Goal: Information Seeking & Learning: Learn about a topic

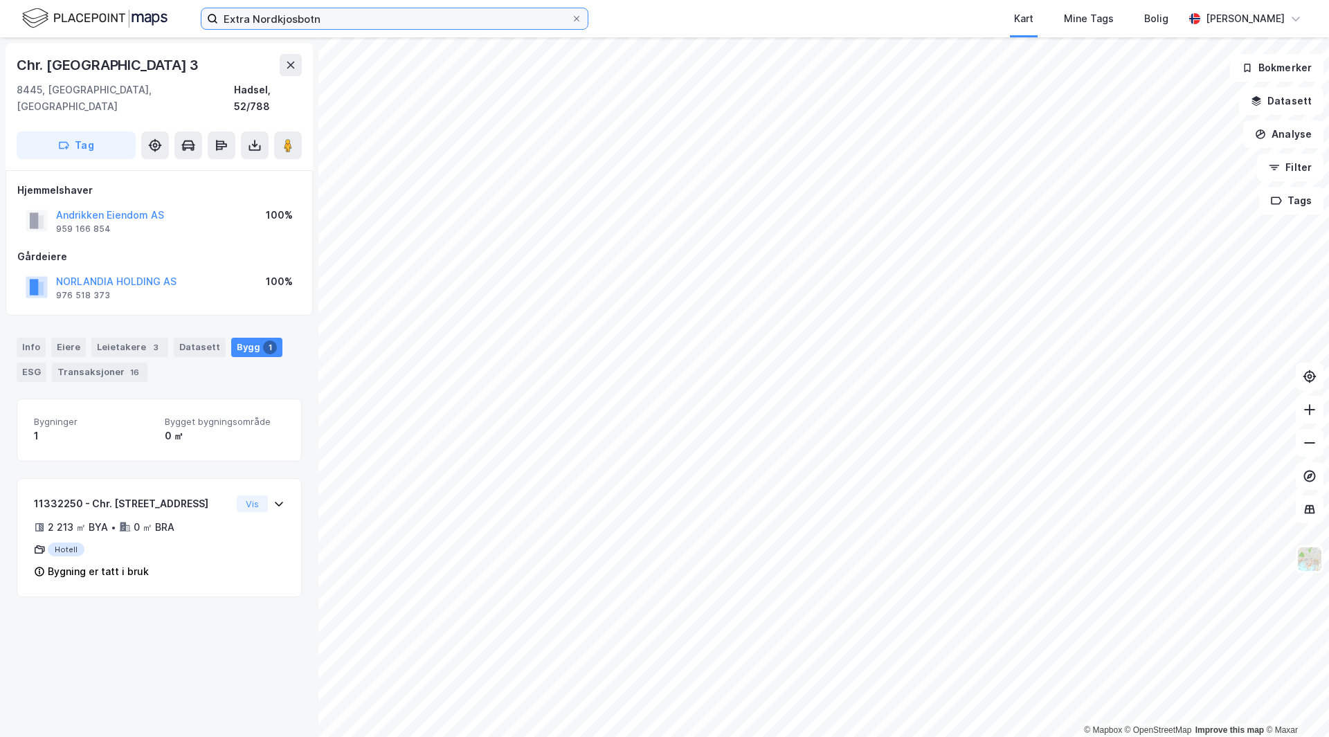
click at [363, 10] on input "Extra Nordkjosbotn" at bounding box center [394, 18] width 353 height 21
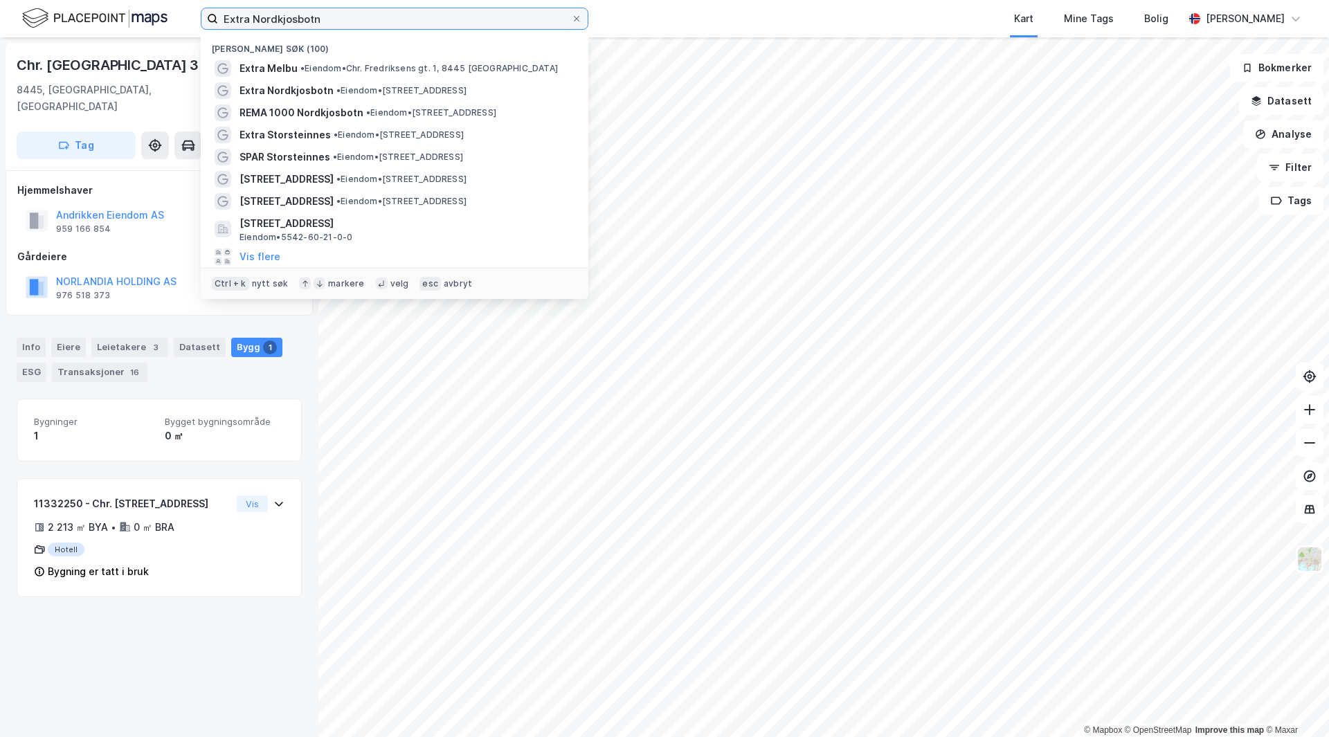
click at [363, 10] on input "Extra Nordkjosbotn" at bounding box center [394, 18] width 353 height 21
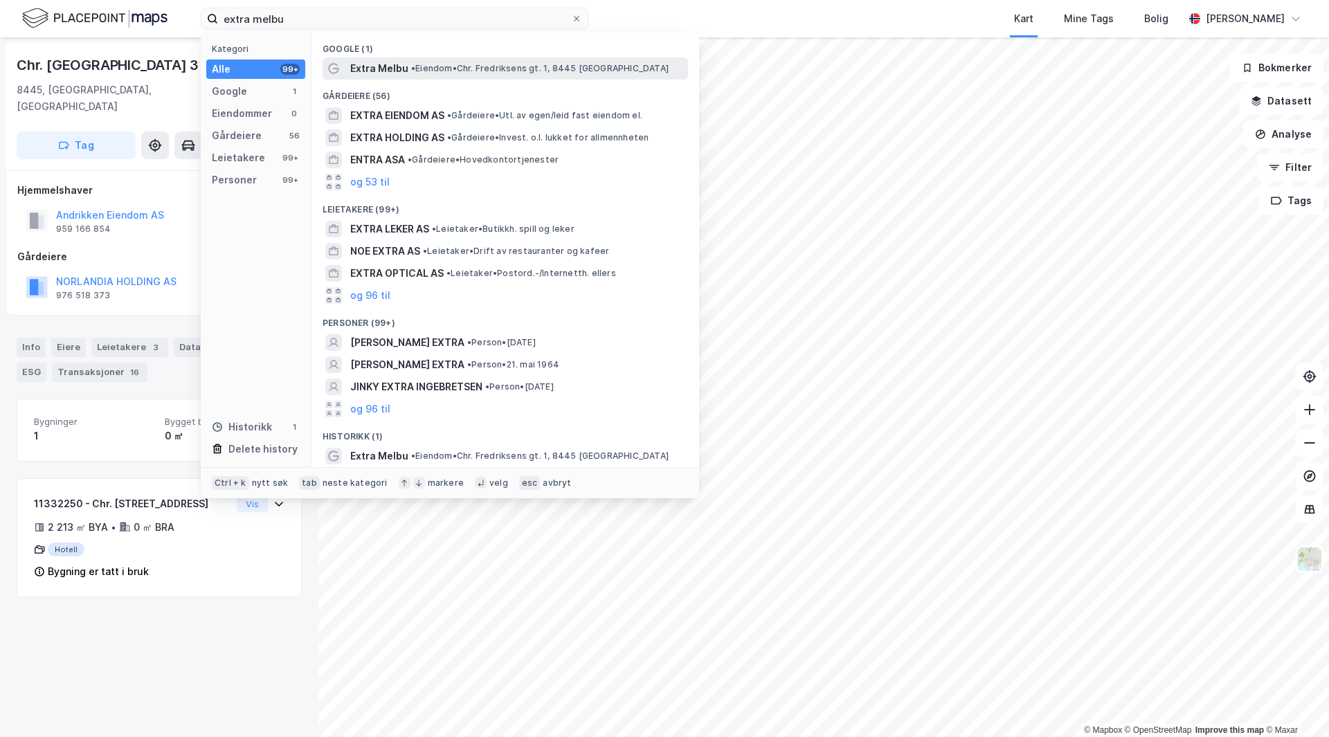
click at [402, 71] on span "Extra Melbu" at bounding box center [379, 68] width 58 height 17
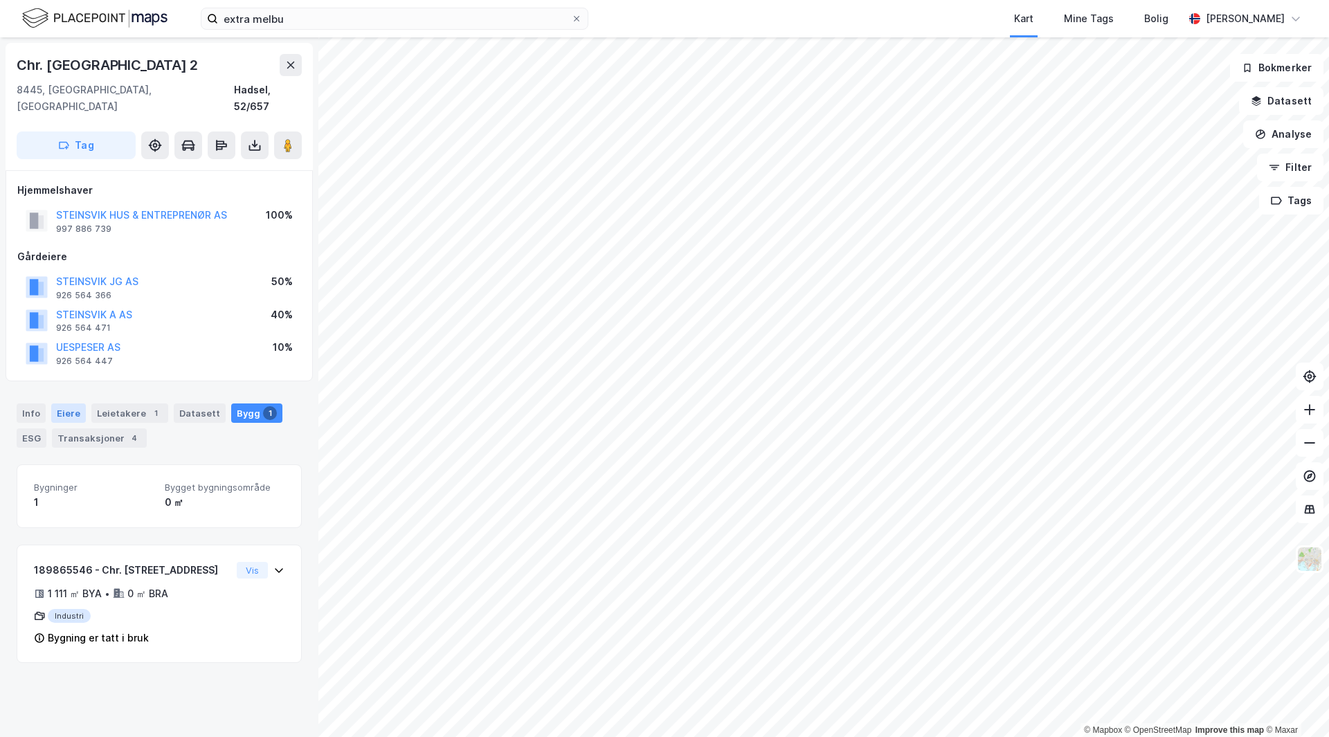
click at [69, 404] on div "Eiere" at bounding box center [68, 413] width 35 height 19
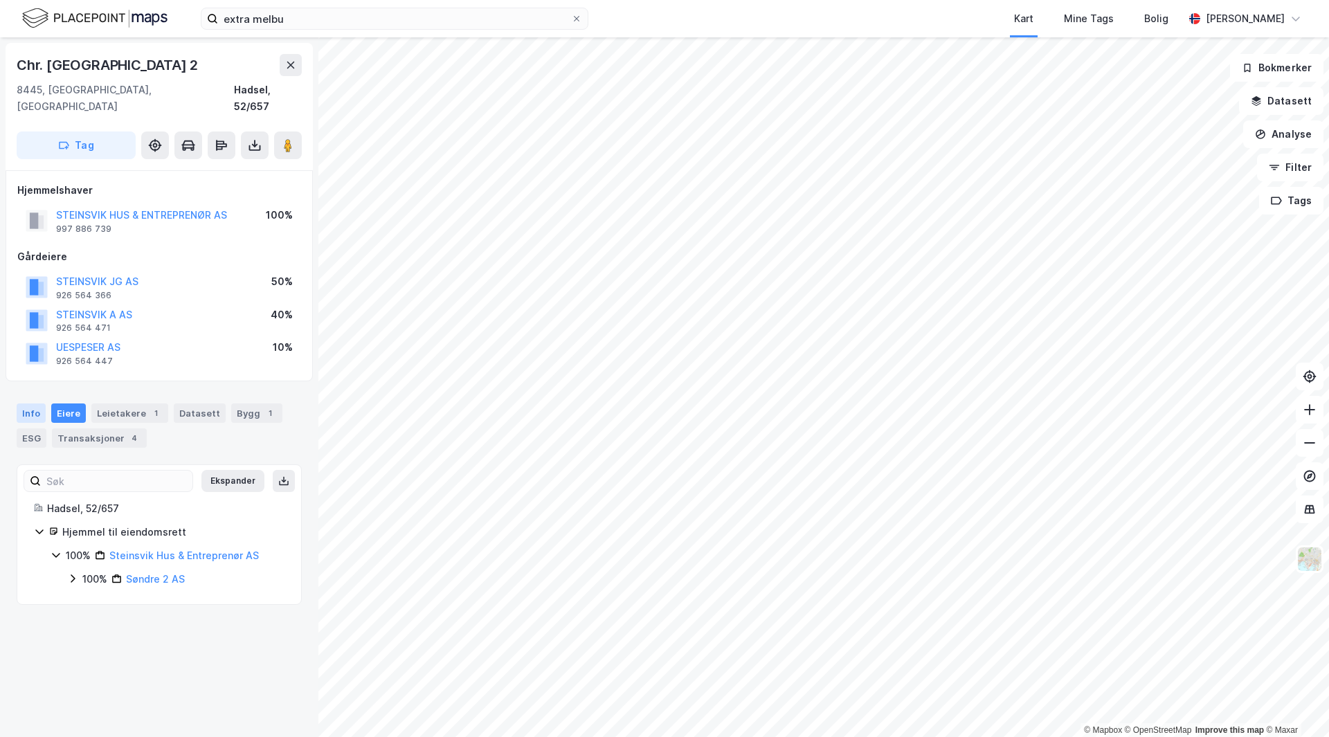
click at [35, 404] on div "Info" at bounding box center [31, 413] width 29 height 19
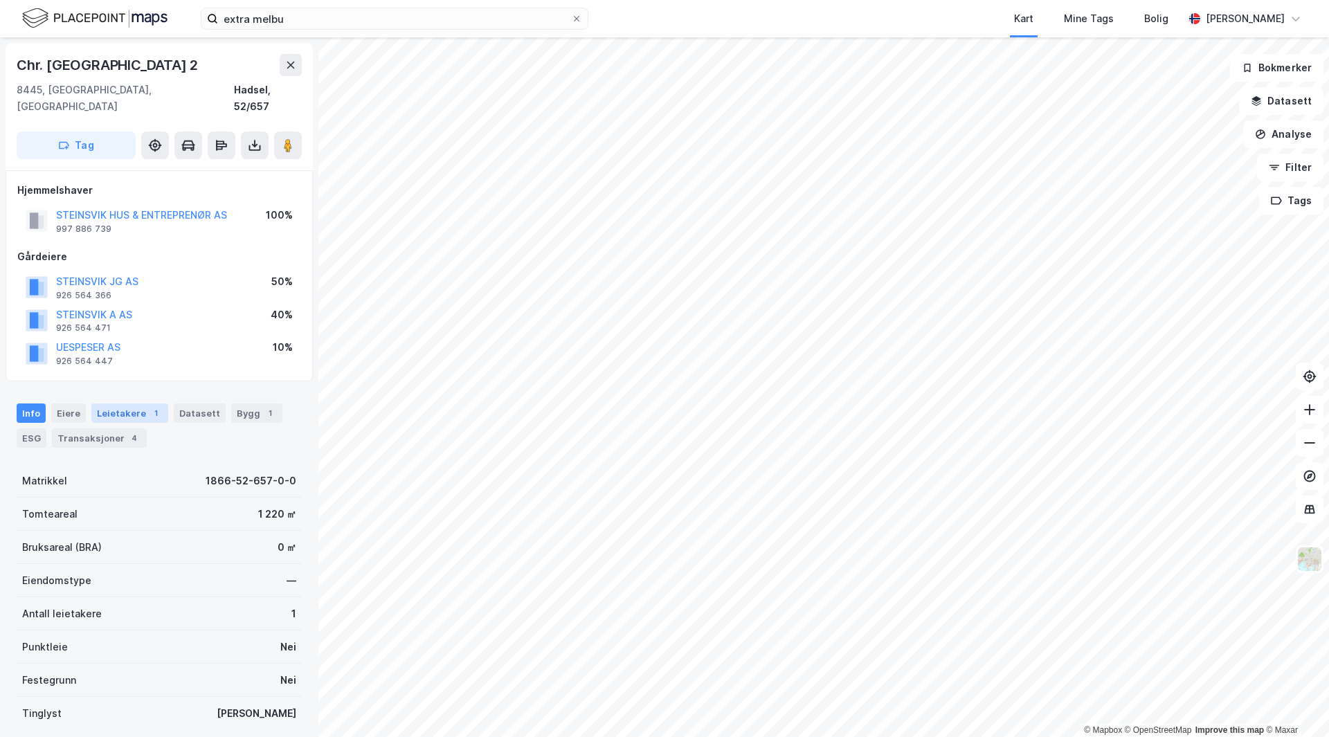
click at [142, 404] on div "Leietakere 1" at bounding box center [129, 413] width 77 height 19
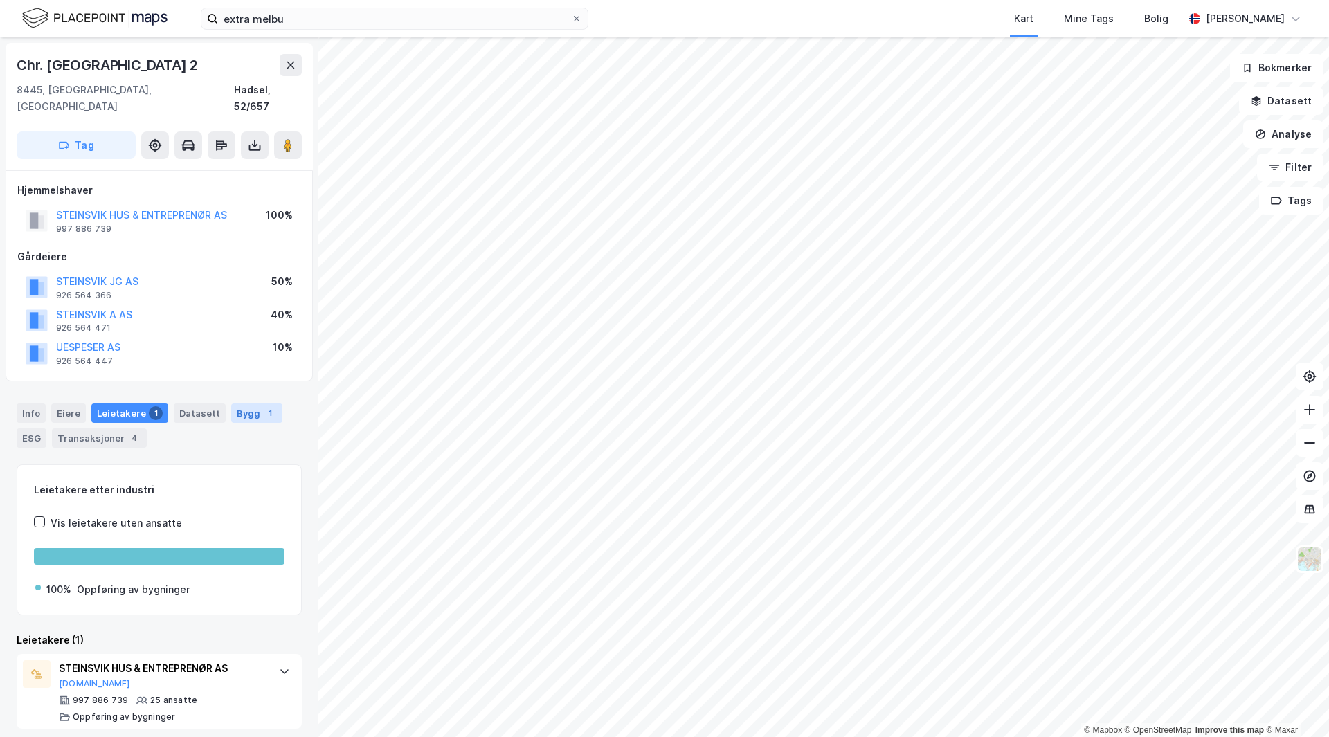
click at [263, 406] on div "1" at bounding box center [270, 413] width 14 height 14
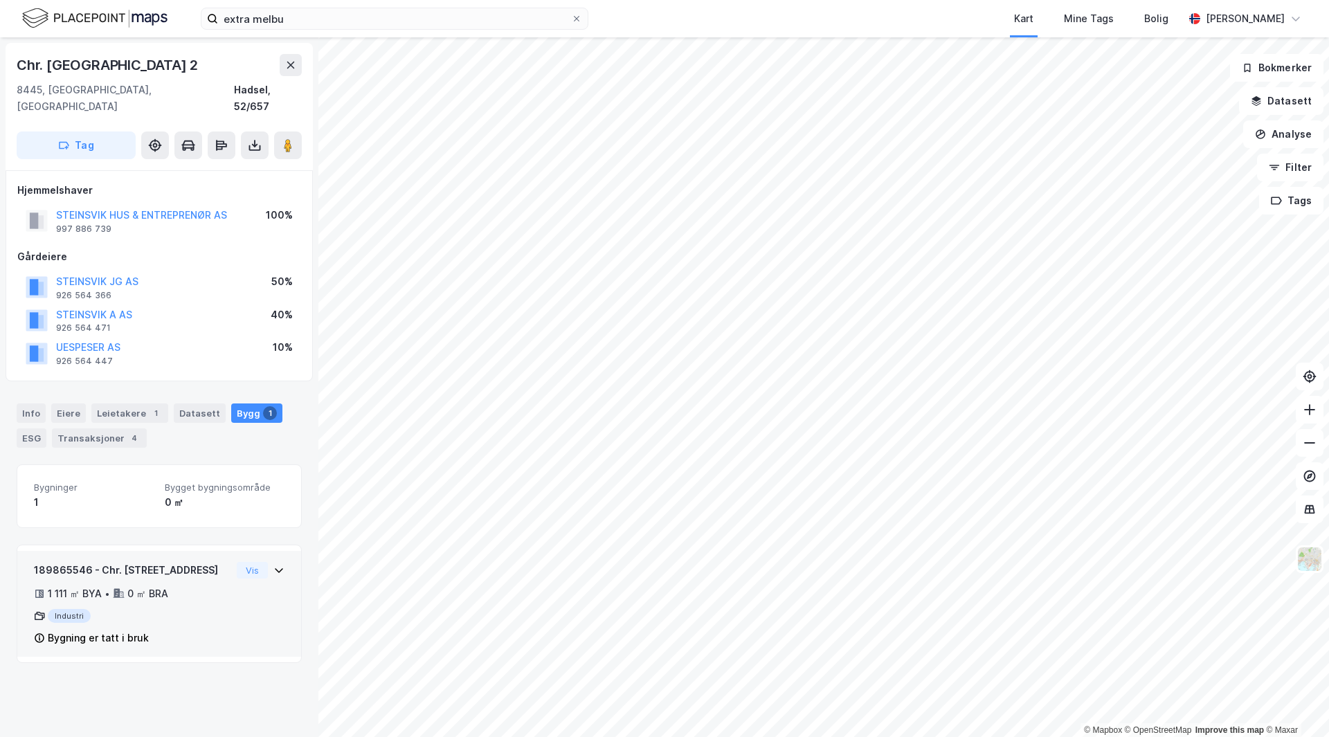
click at [222, 604] on div "189865546 - Chr. [STREET_ADDRESS] 1 111 ㎡ BYA • 0 ㎡ BRA Industri Bygning er tat…" at bounding box center [159, 610] width 251 height 96
click at [233, 597] on div "189865546 - Chr. [STREET_ADDRESS] 1 111 ㎡ BYA • 0 ㎡ BRA Industri Bygning er tat…" at bounding box center [159, 610] width 251 height 96
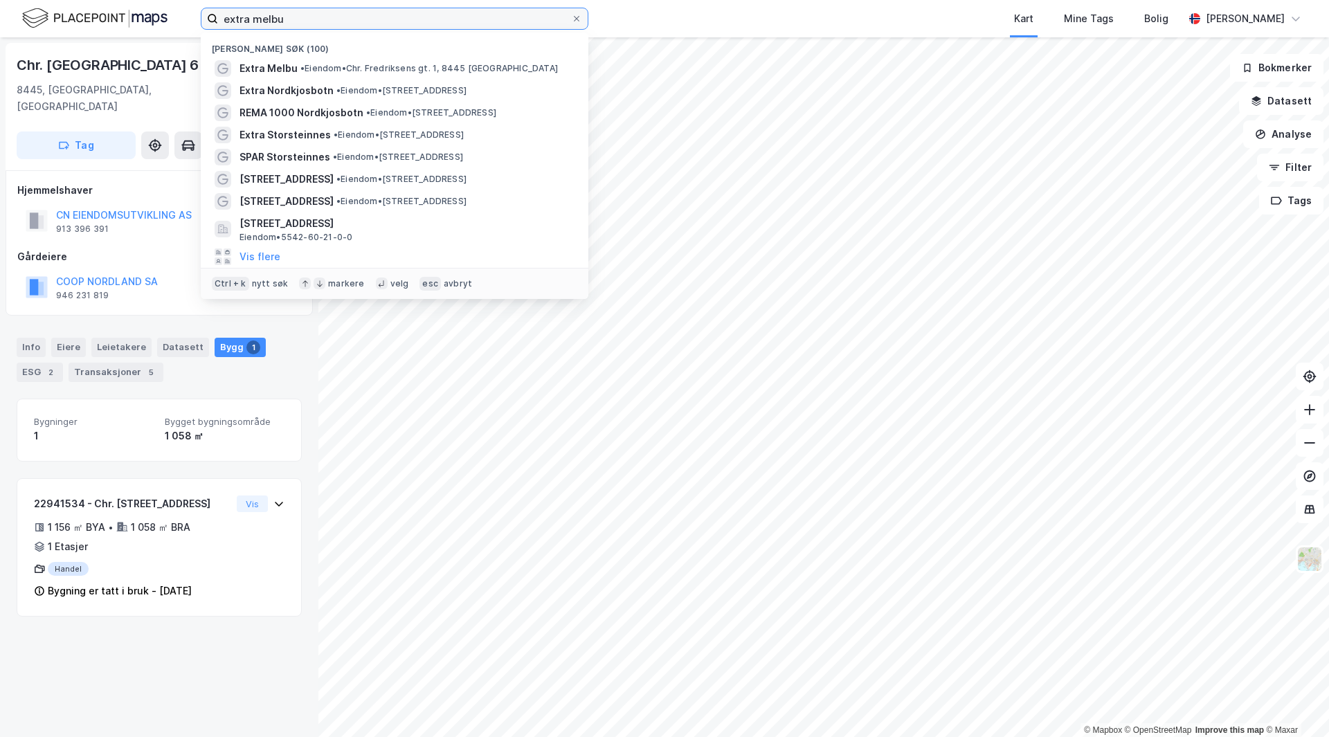
click at [356, 12] on input "extra melbu" at bounding box center [394, 18] width 353 height 21
click at [355, 12] on input "extra melbu" at bounding box center [394, 18] width 353 height 21
paste input "Coop Prix"
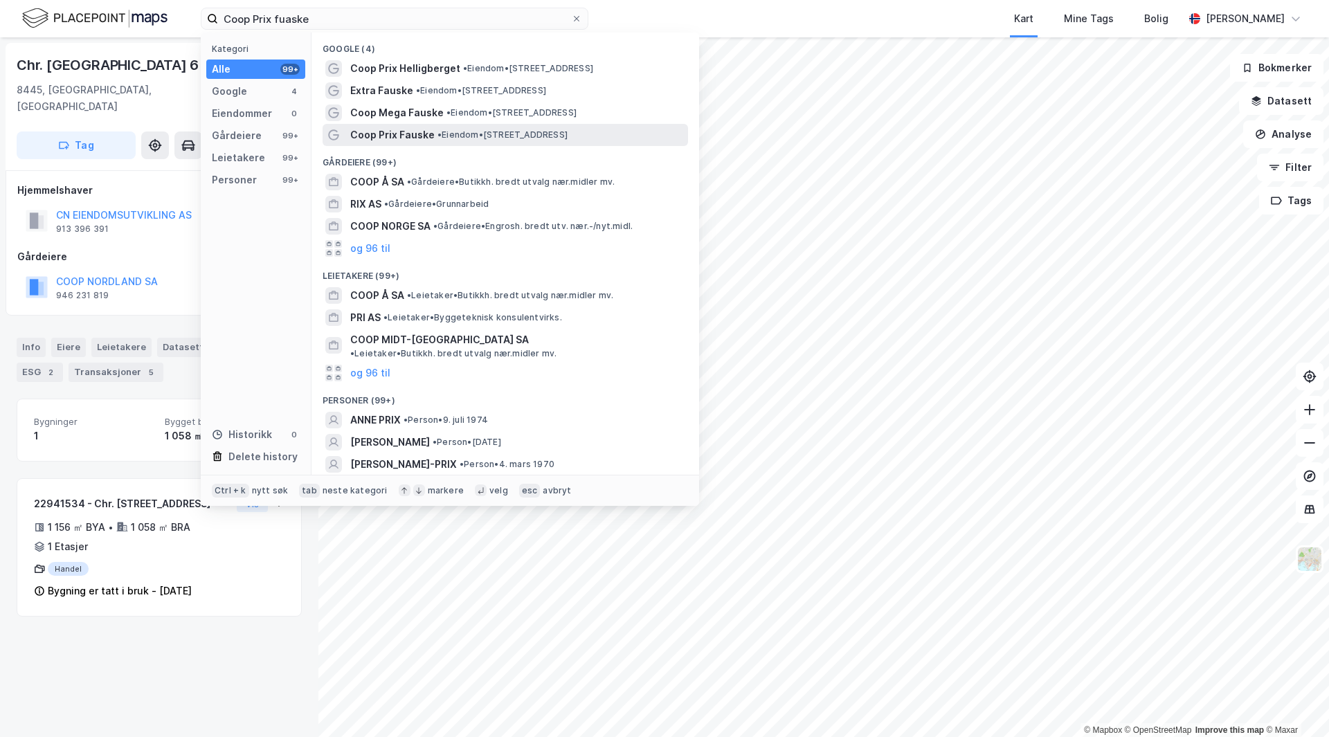
click at [446, 141] on div "Coop Prix Fauske • Eiendom • [STREET_ADDRESS]" at bounding box center [517, 135] width 335 height 17
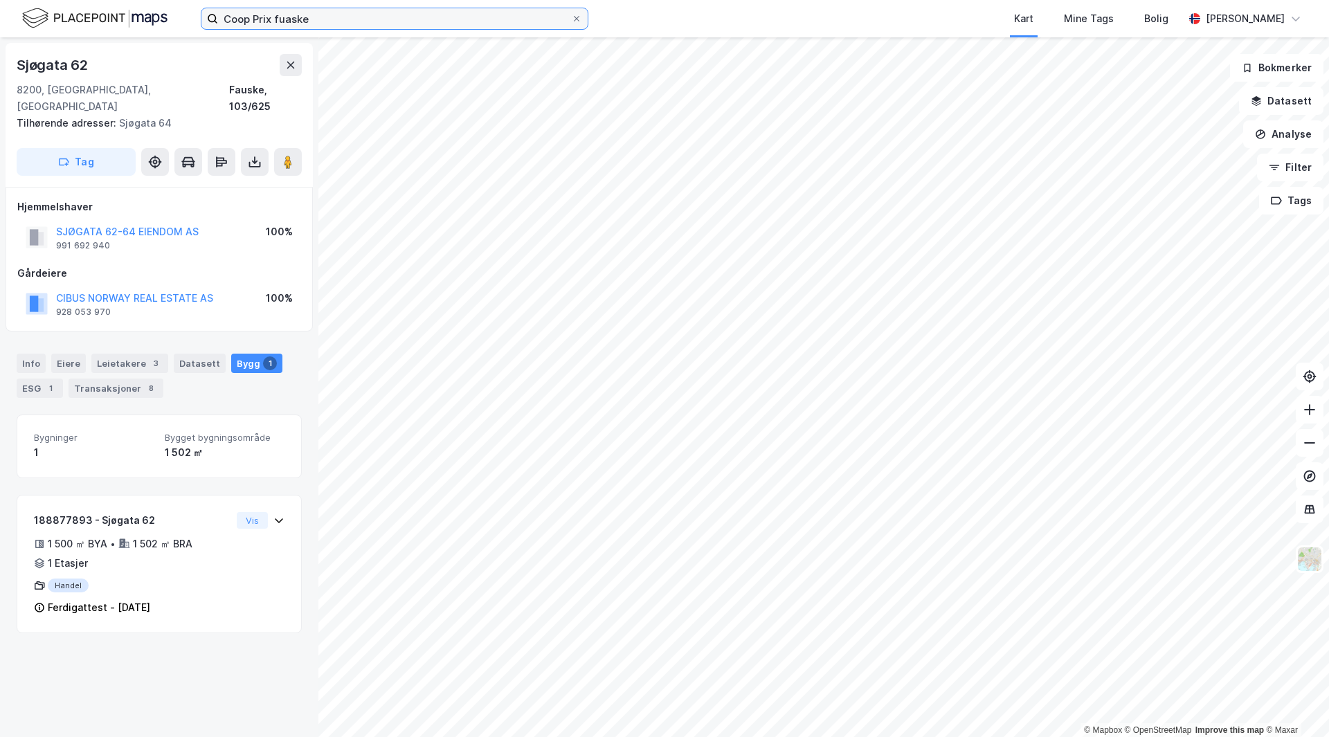
click at [276, 17] on input "Coop Prix fuaske" at bounding box center [394, 18] width 353 height 21
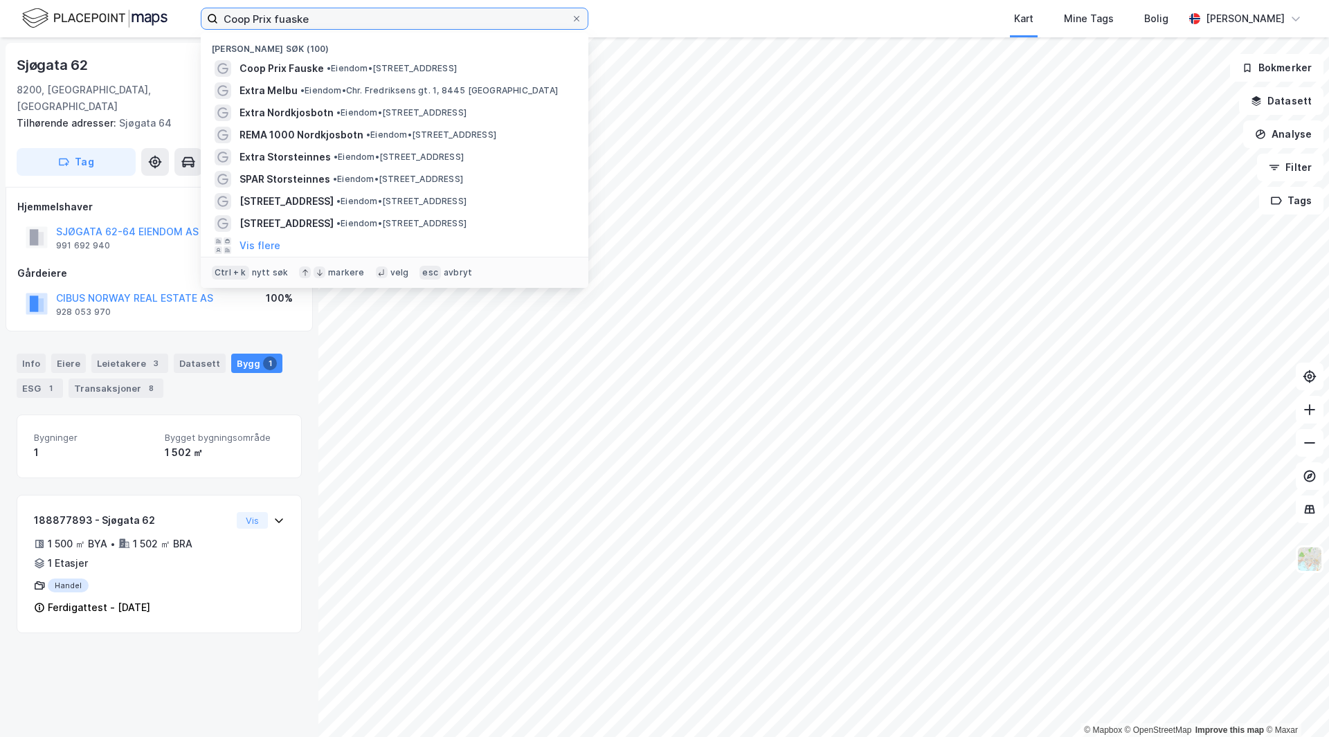
click at [276, 17] on input "Coop Prix fuaske" at bounding box center [394, 18] width 353 height 21
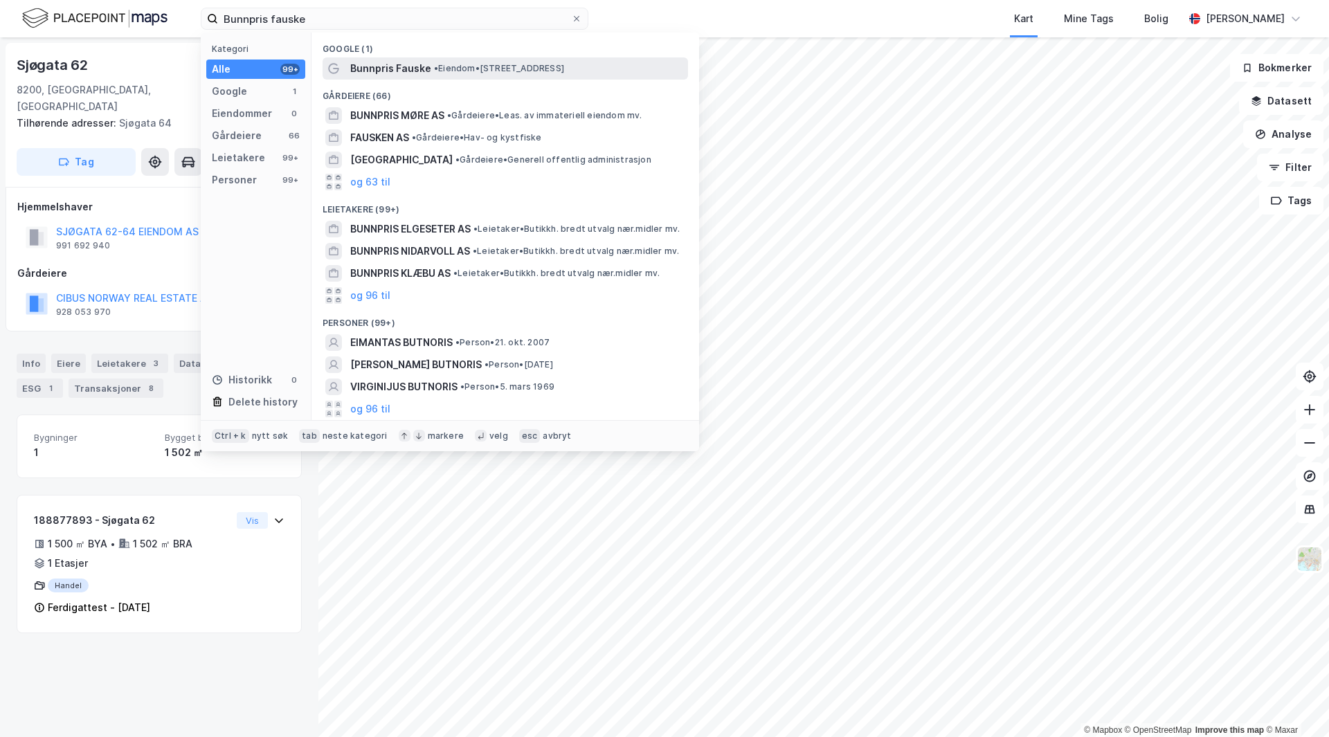
click at [420, 66] on span "Bunnpris Fauske" at bounding box center [390, 68] width 81 height 17
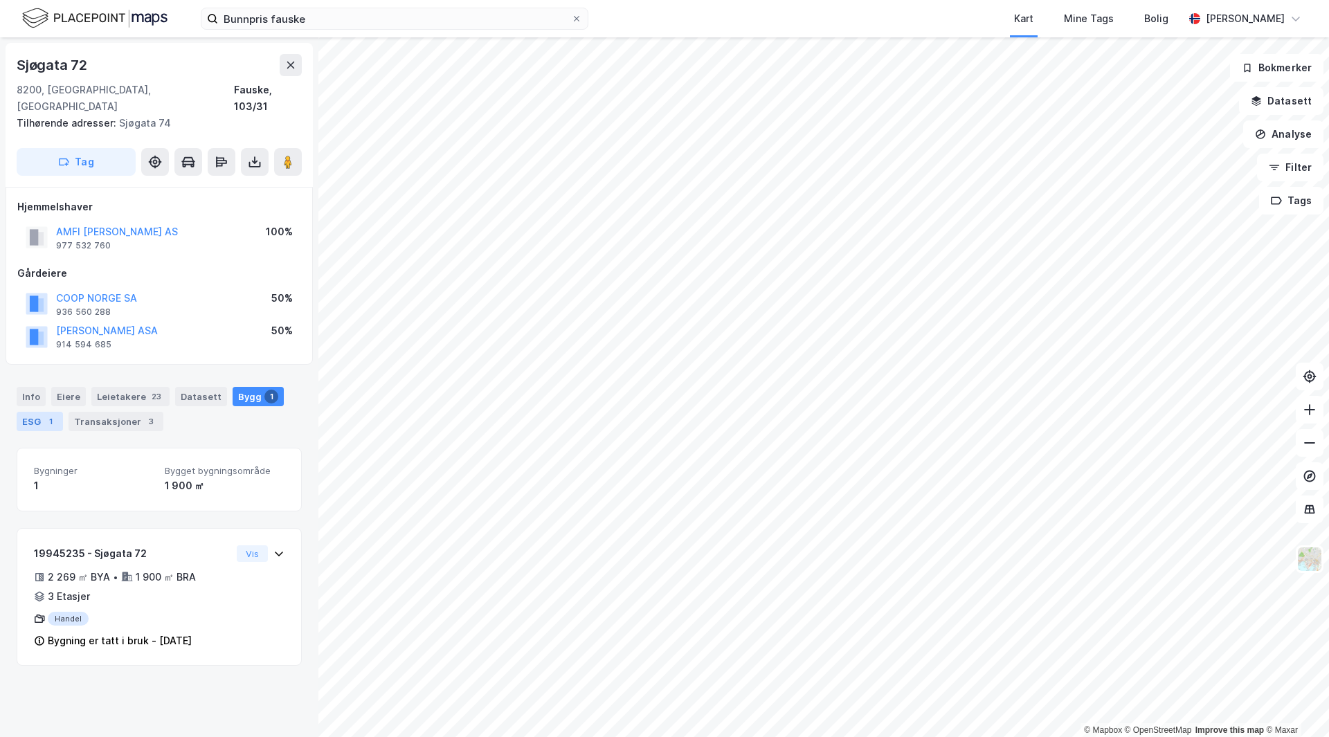
click at [51, 415] on div "1" at bounding box center [51, 422] width 14 height 14
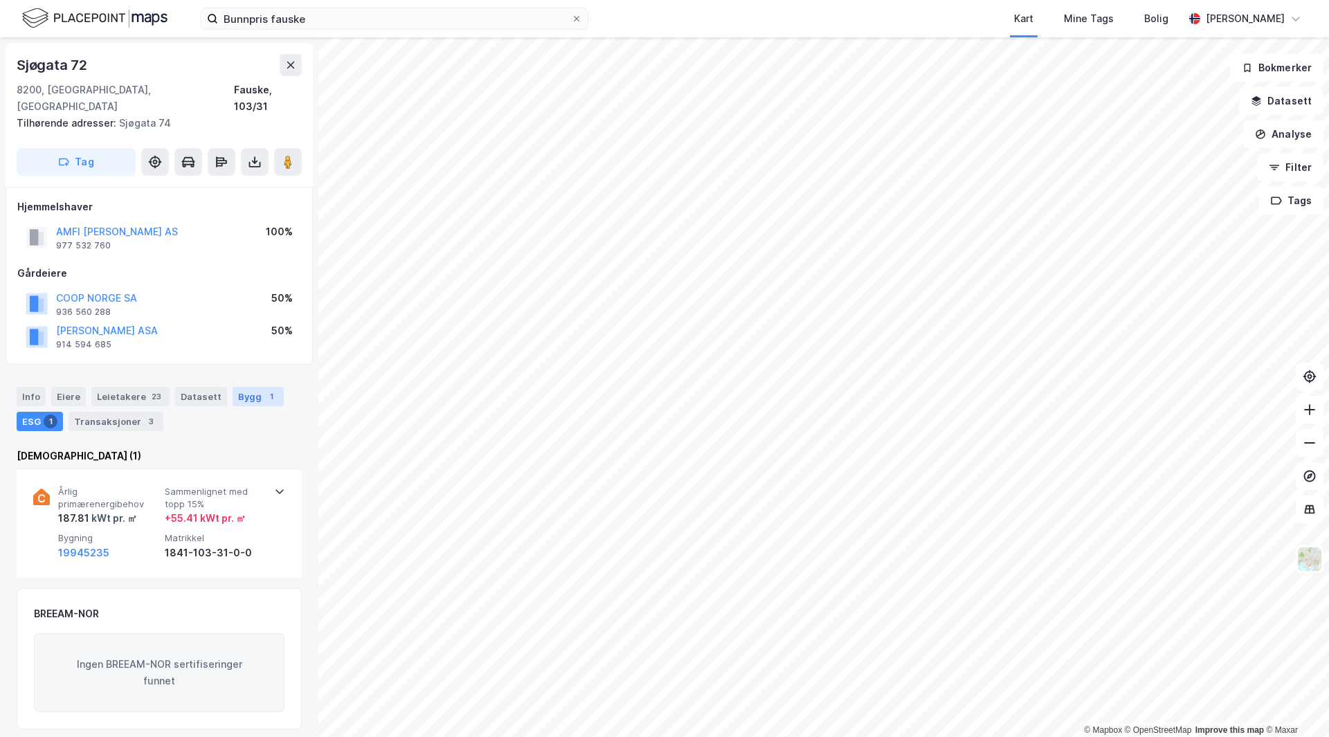
click at [251, 387] on div "Bygg 1" at bounding box center [258, 396] width 51 height 19
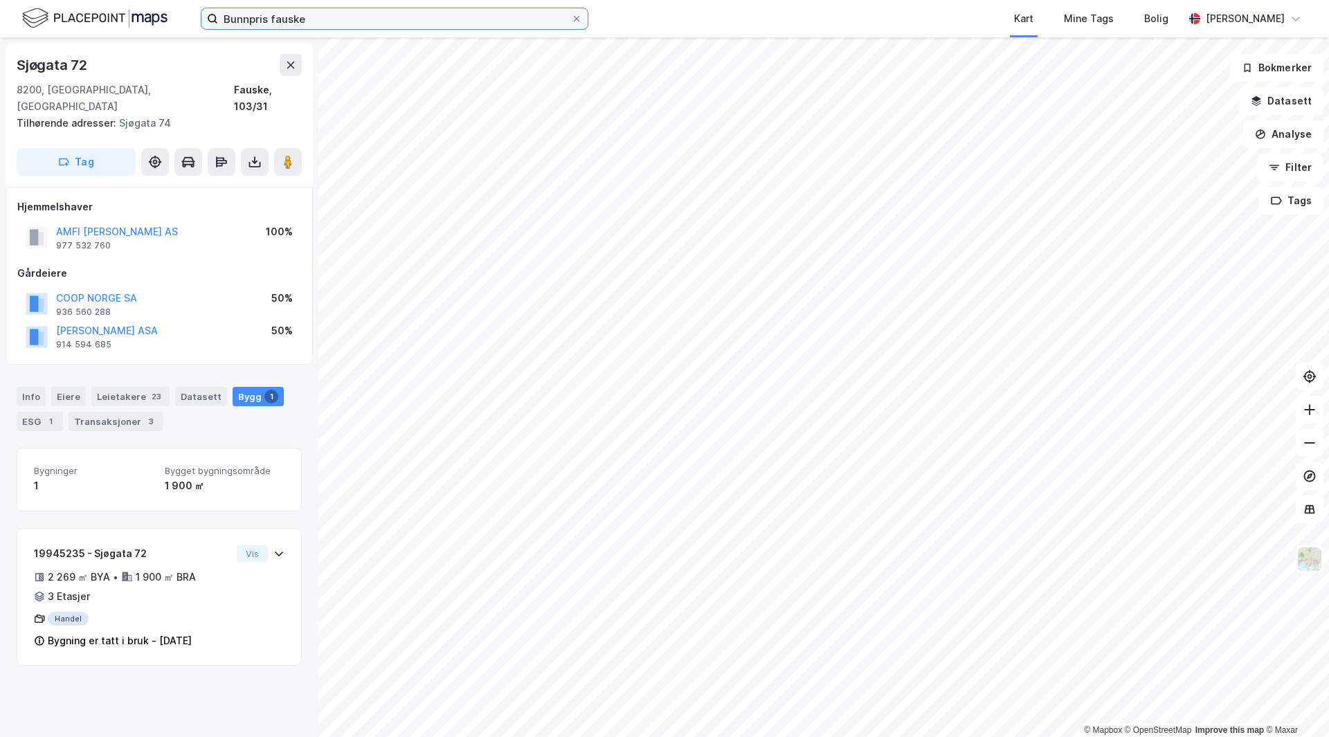
click at [317, 19] on input "Bunnpris fauske" at bounding box center [394, 18] width 353 height 21
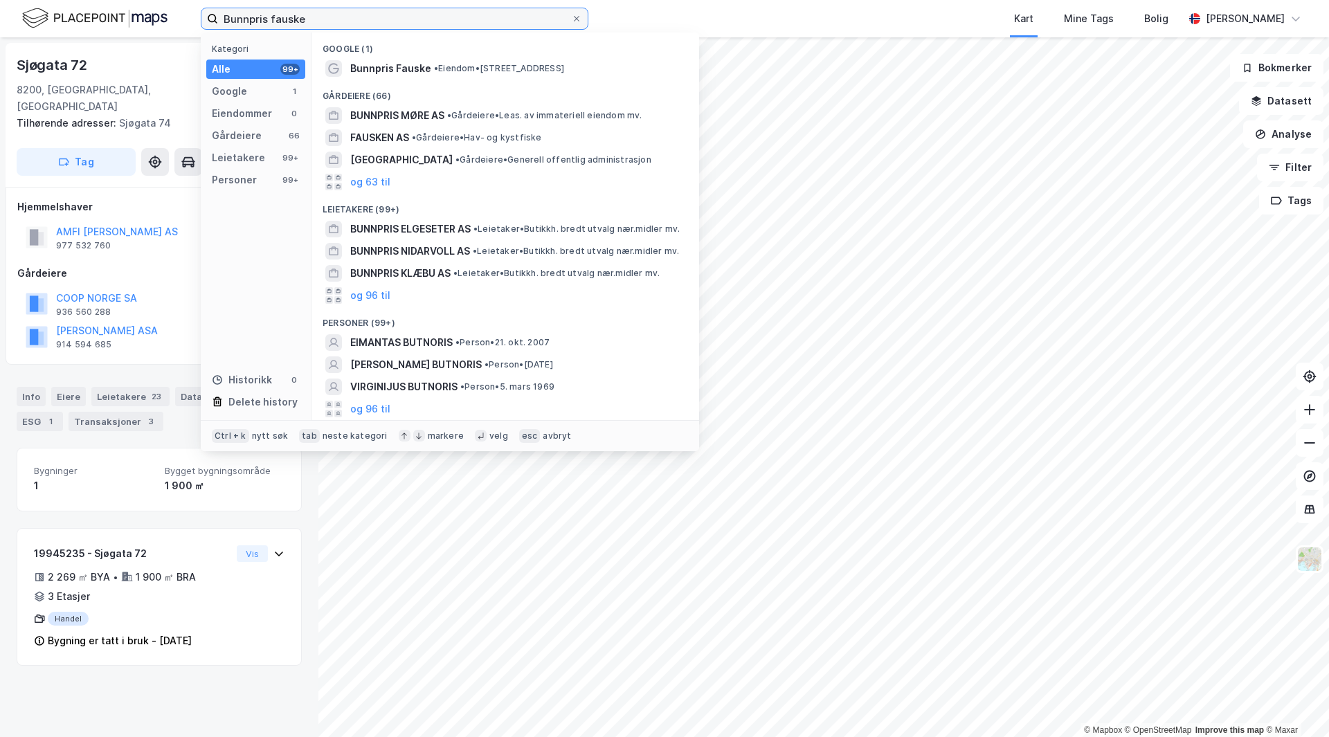
click at [317, 19] on input "Bunnpris fauske" at bounding box center [394, 18] width 353 height 21
paste input "Rema 1000"
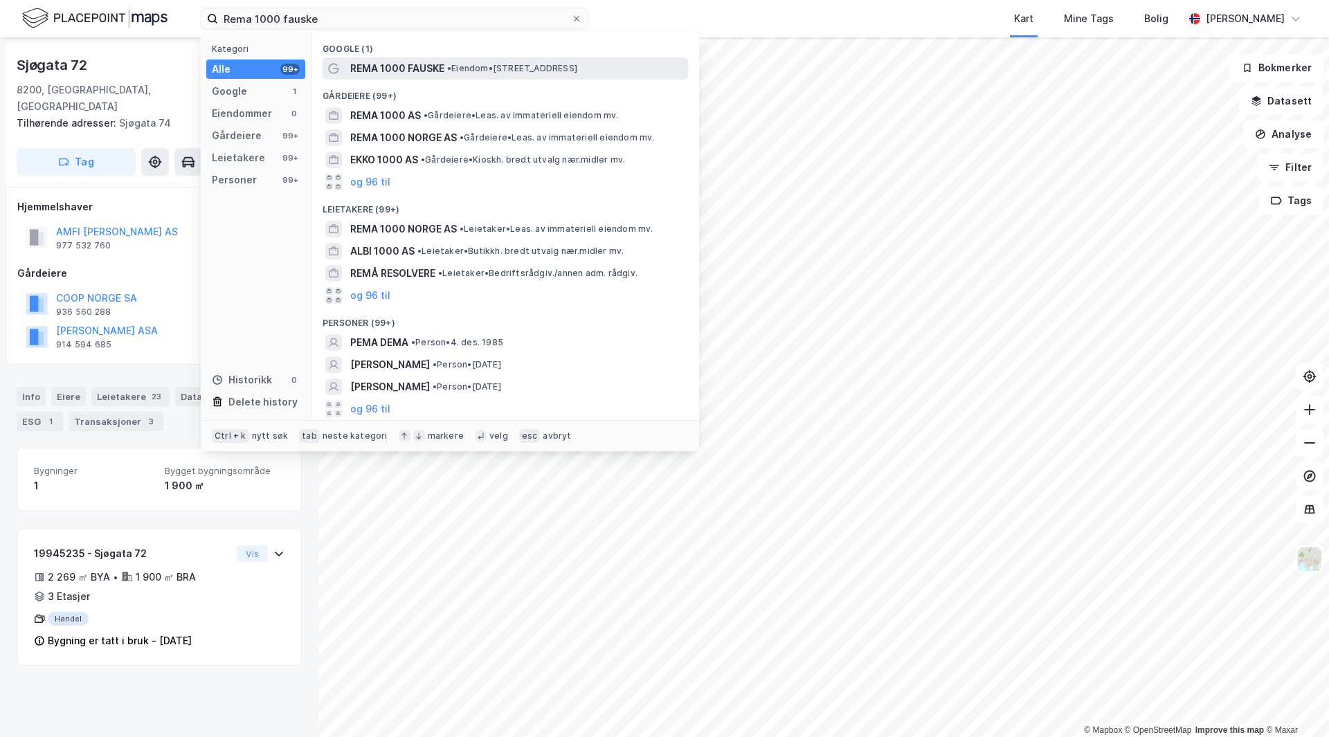
click at [467, 61] on div "REMA 1000 FAUSKE • Eiendom • [STREET_ADDRESS]" at bounding box center [517, 68] width 335 height 17
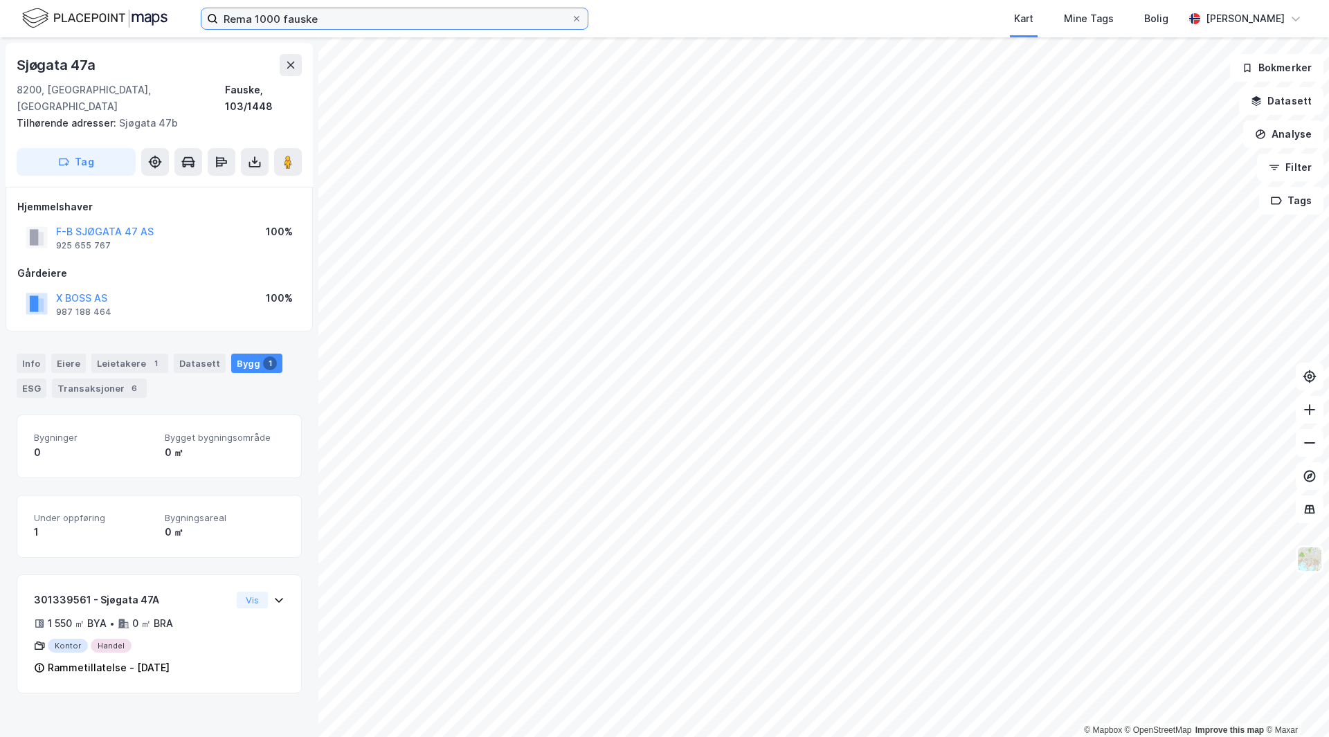
click at [259, 17] on input "Rema 1000 fauske" at bounding box center [394, 18] width 353 height 21
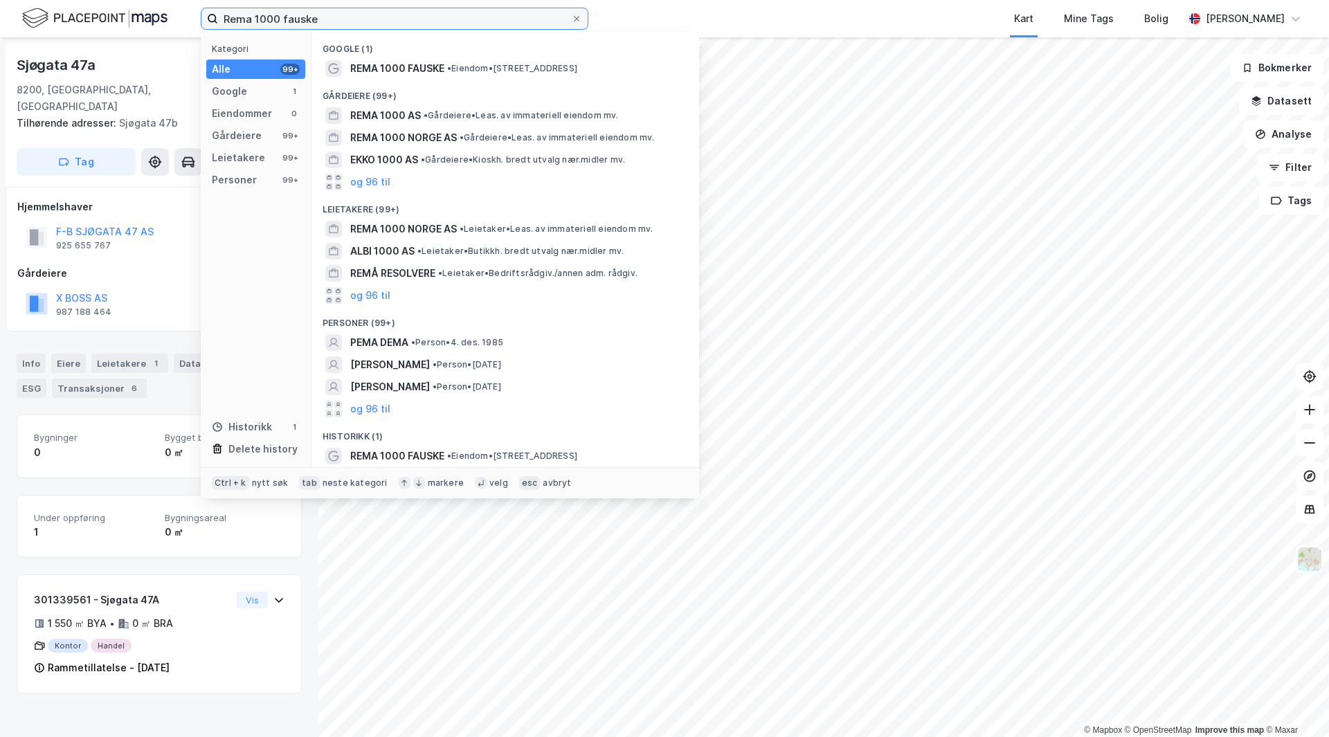
click at [259, 17] on input "Rema 1000 fauske" at bounding box center [394, 18] width 353 height 21
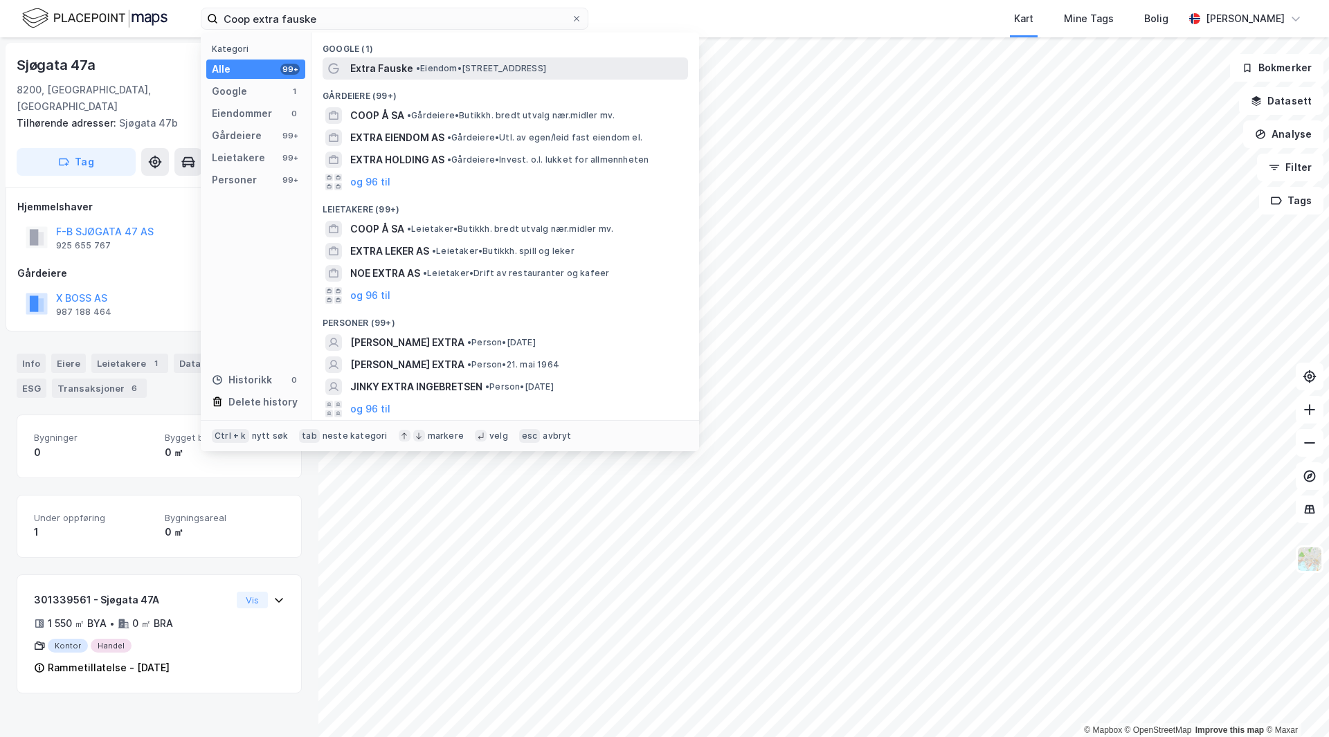
click at [419, 63] on span "•" at bounding box center [418, 68] width 4 height 10
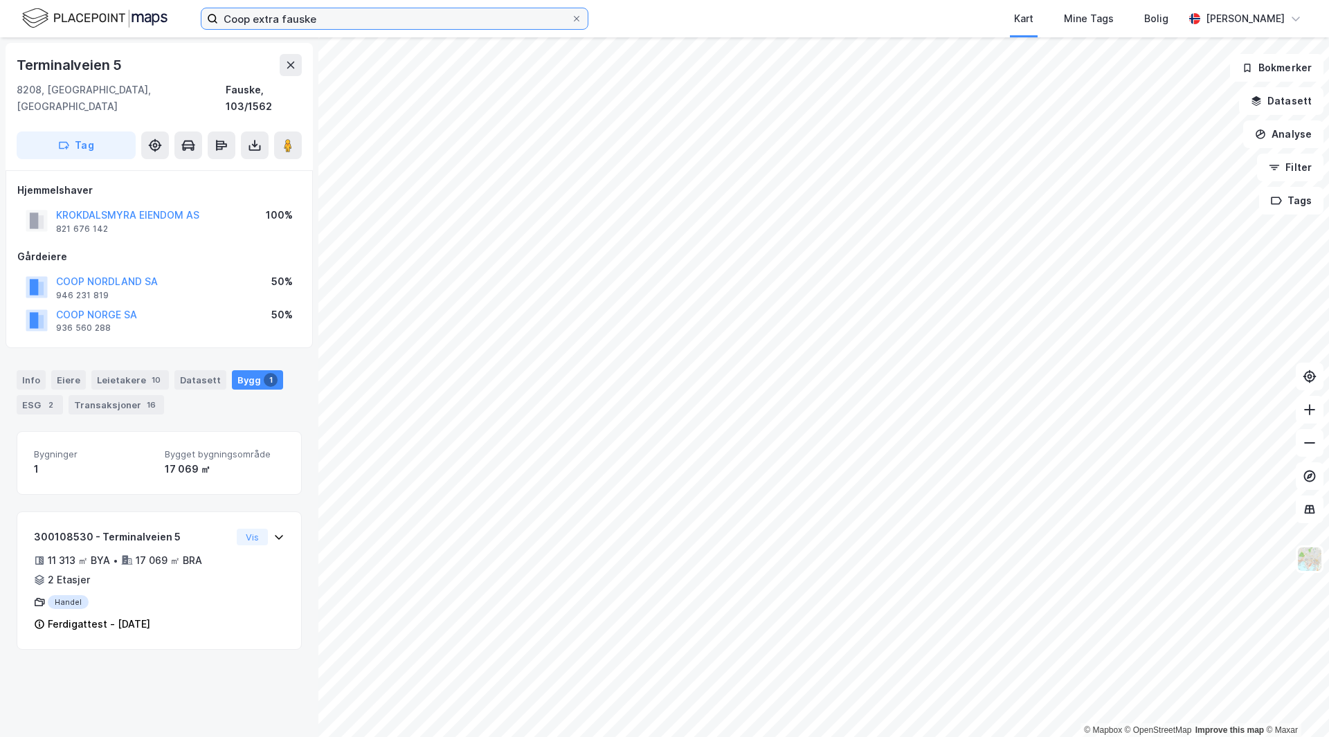
click at [262, 21] on input "Coop extra fauske" at bounding box center [394, 18] width 353 height 21
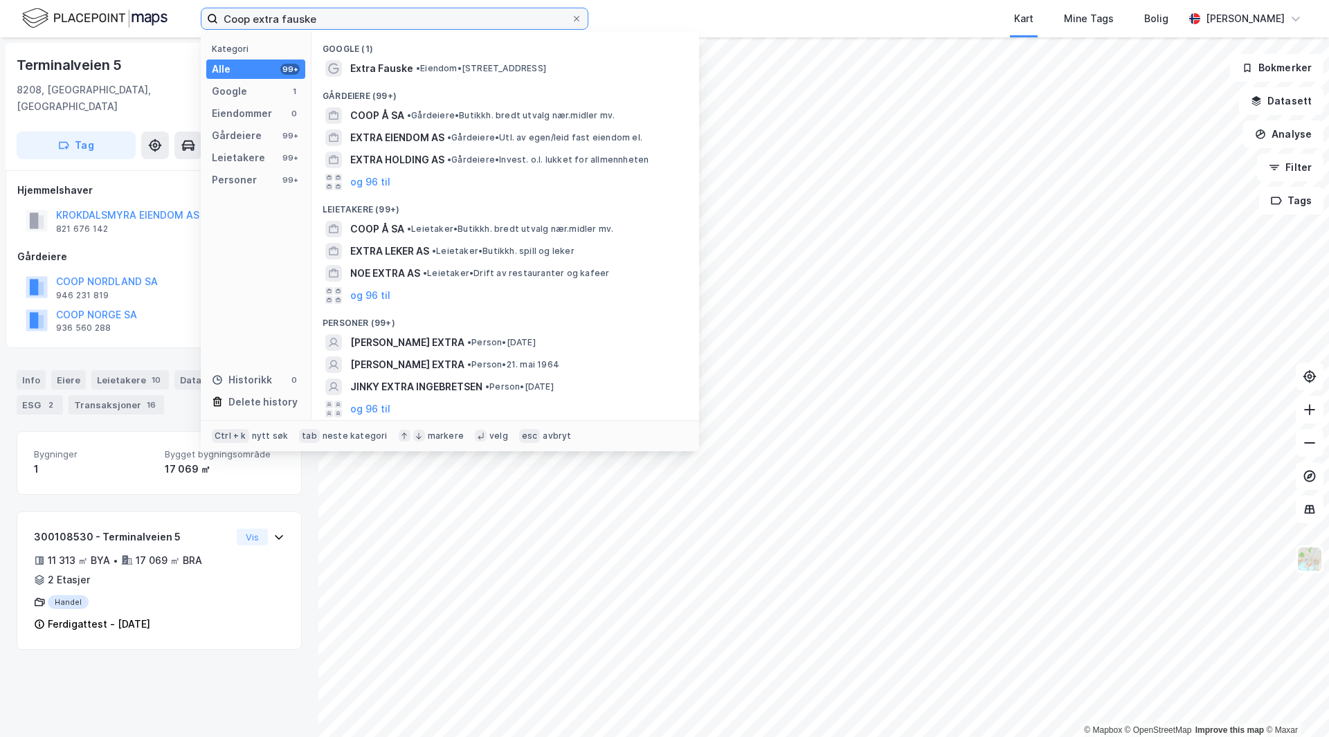
click at [262, 21] on input "Coop extra fauske" at bounding box center [394, 18] width 353 height 21
type input "spar fuaske"
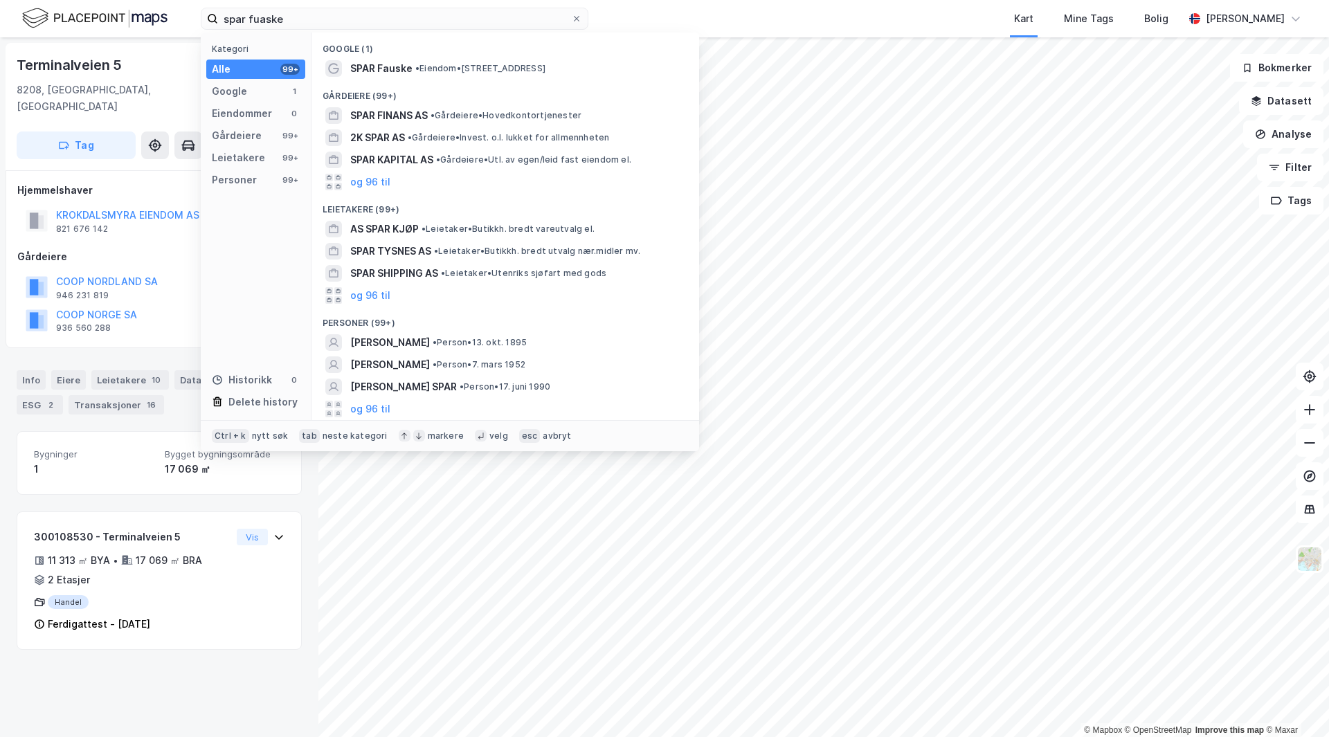
click at [392, 80] on div "Gårdeiere (99+)" at bounding box center [506, 92] width 388 height 25
click at [399, 74] on span "SPAR Fauske" at bounding box center [381, 68] width 62 height 17
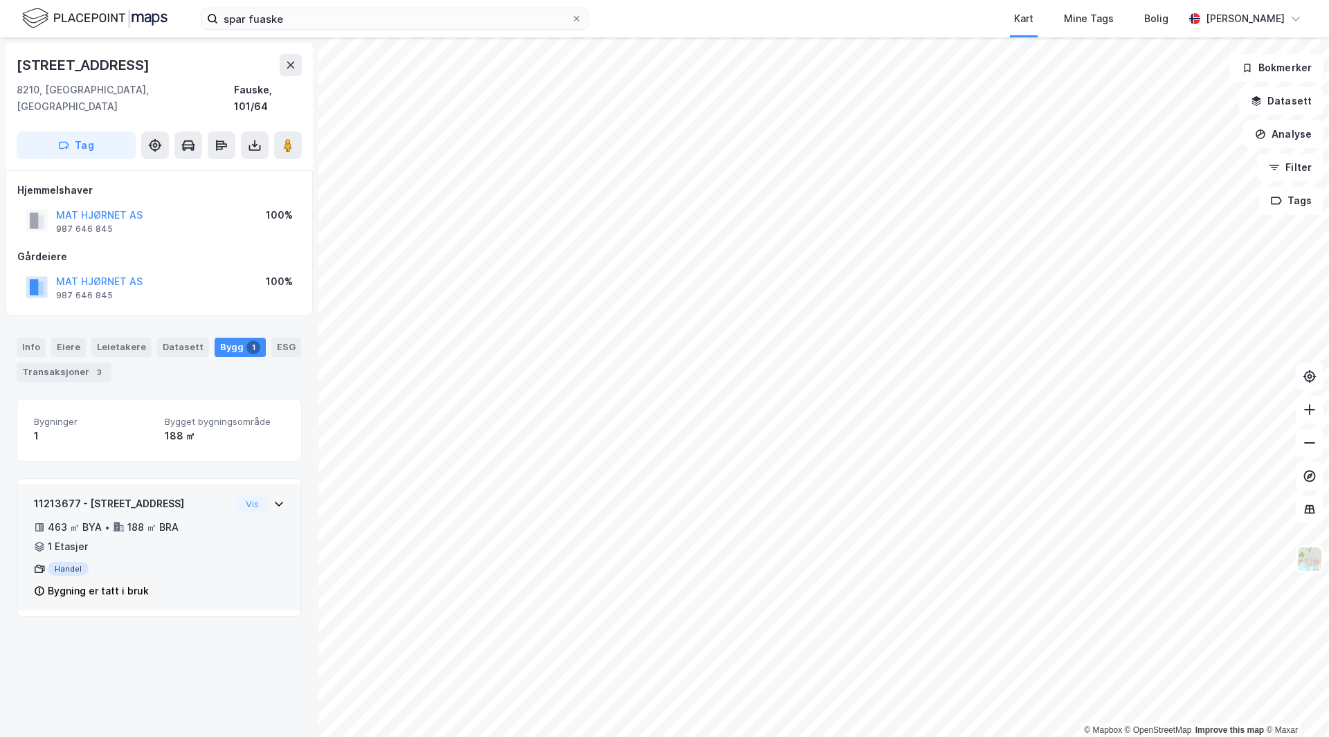
click at [165, 544] on div "11213677 - [GEOGRAPHIC_DATA] 1 463 ㎡ BYA • 188 ㎡ BRA • 1 Etasjer Handel Bygning…" at bounding box center [132, 548] width 197 height 104
click at [171, 542] on div "11213677 - [GEOGRAPHIC_DATA] 1 463 ㎡ BYA • 188 ㎡ BRA • 1 Etasjer Handel Bygning…" at bounding box center [132, 548] width 197 height 104
